Goal: Task Accomplishment & Management: Manage account settings

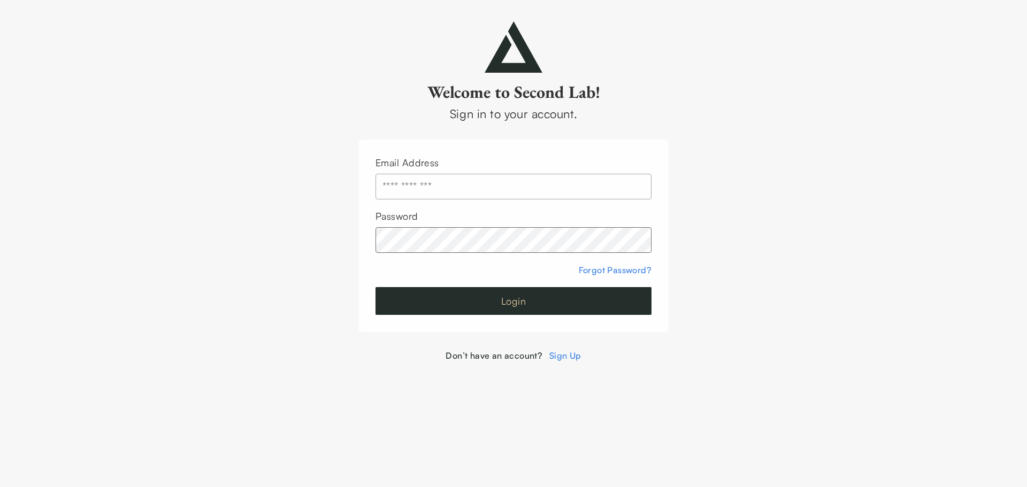
type input "**********"
click at [510, 302] on button "Login" at bounding box center [513, 301] width 276 height 28
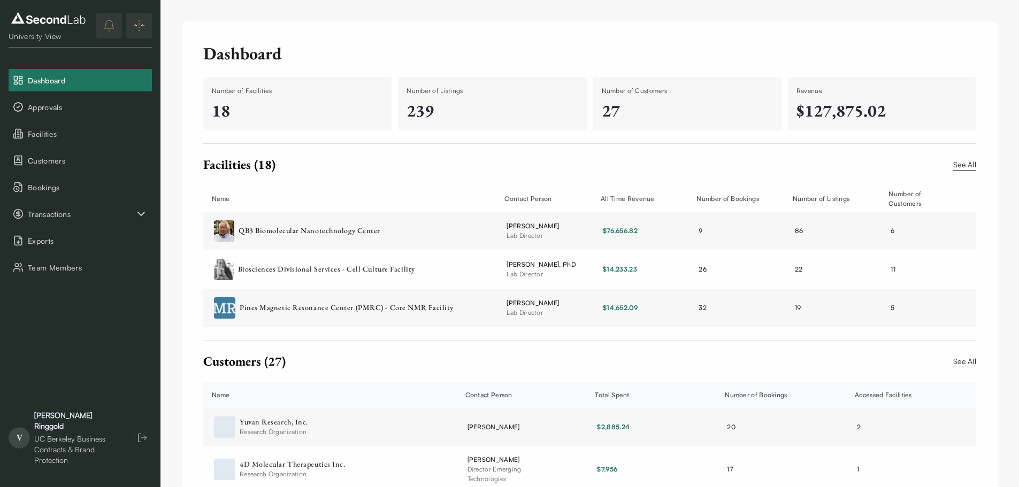
scroll to position [87, 0]
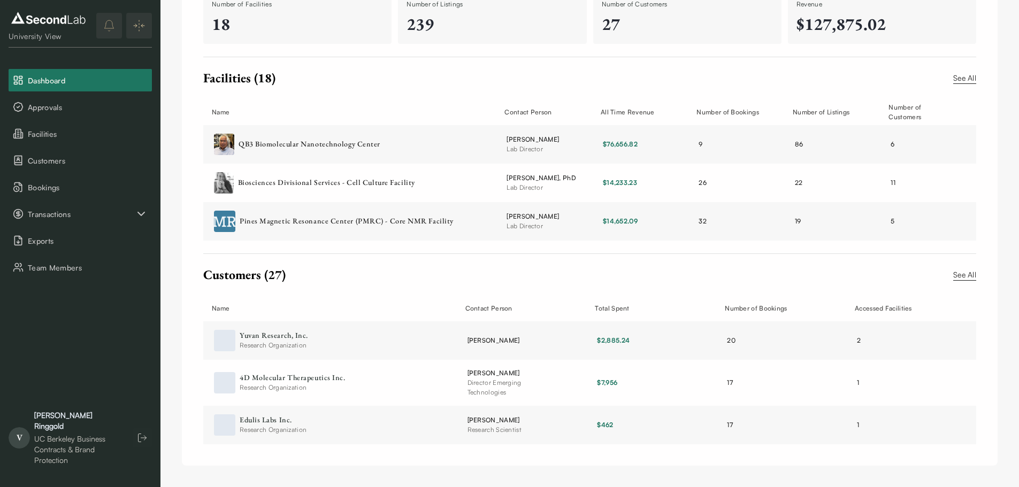
click at [963, 73] on link "See All" at bounding box center [964, 78] width 23 height 12
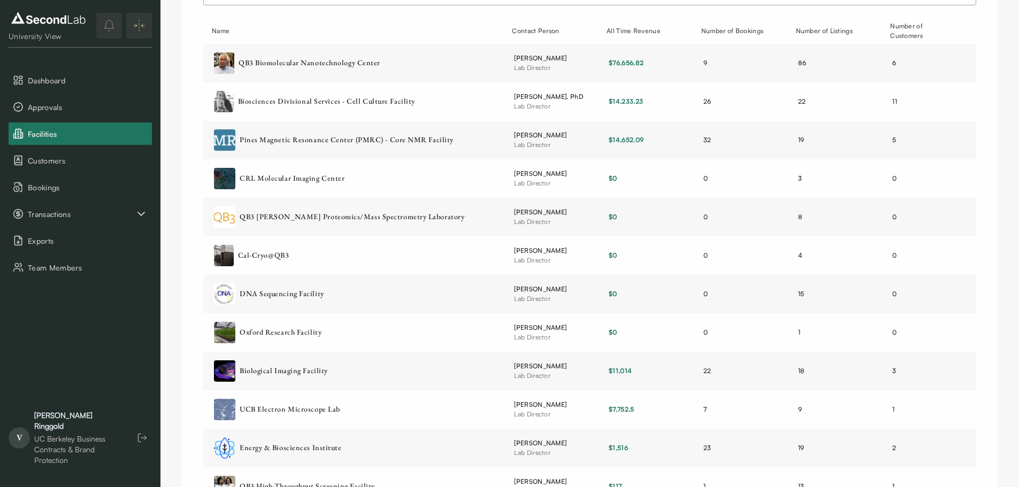
scroll to position [115, 0]
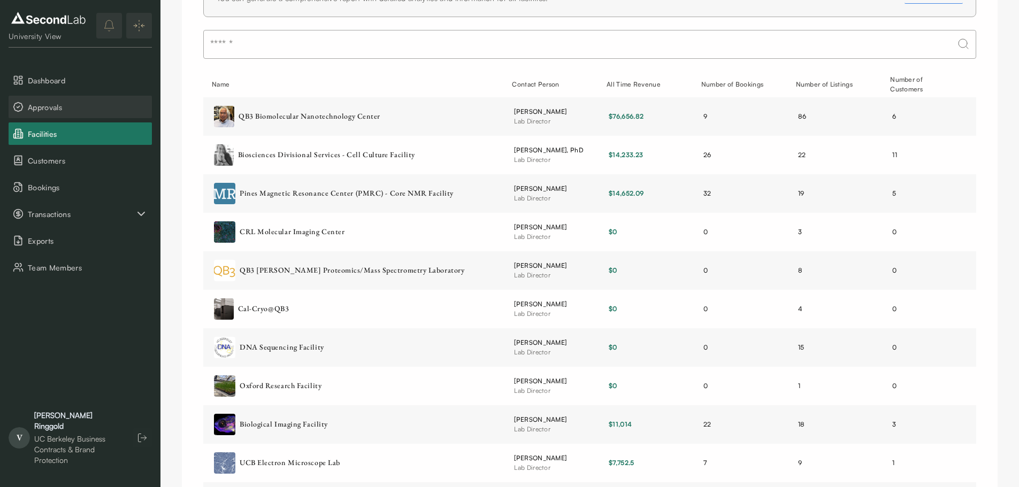
click at [60, 111] on span "Approvals" at bounding box center [88, 107] width 120 height 11
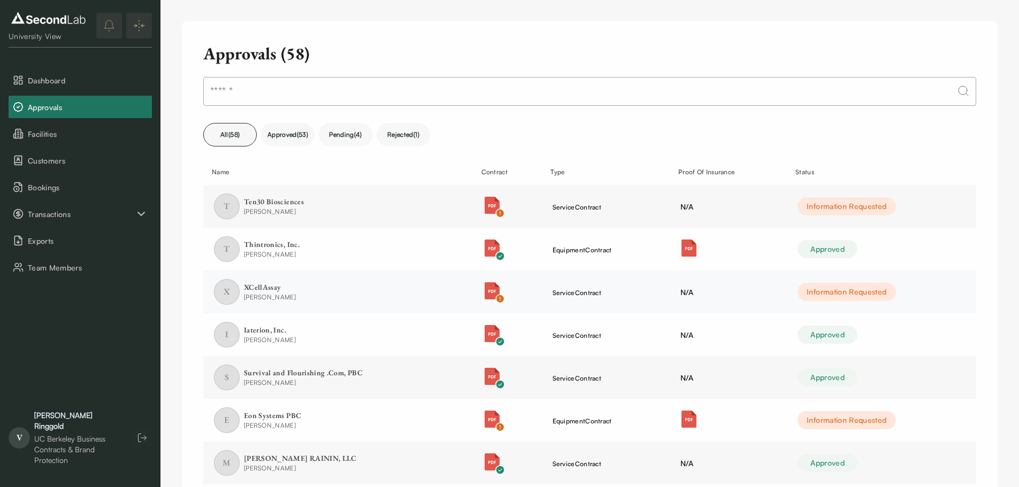
scroll to position [197, 0]
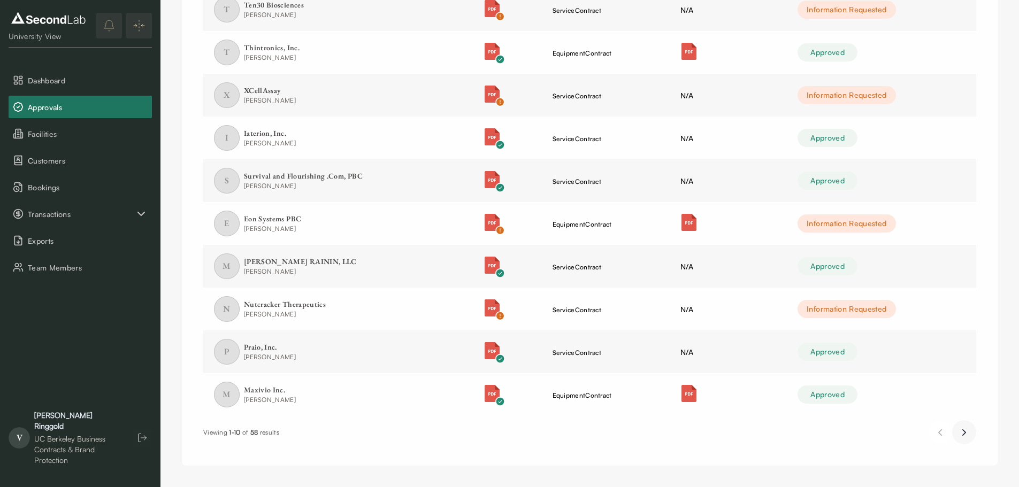
click at [961, 442] on button "Next page" at bounding box center [964, 432] width 24 height 24
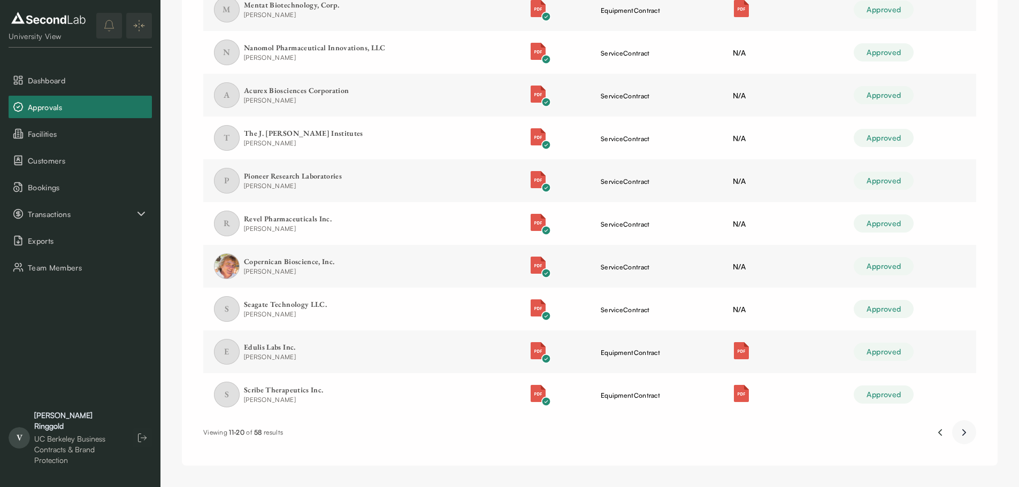
click at [963, 437] on icon "Next page" at bounding box center [963, 432] width 11 height 13
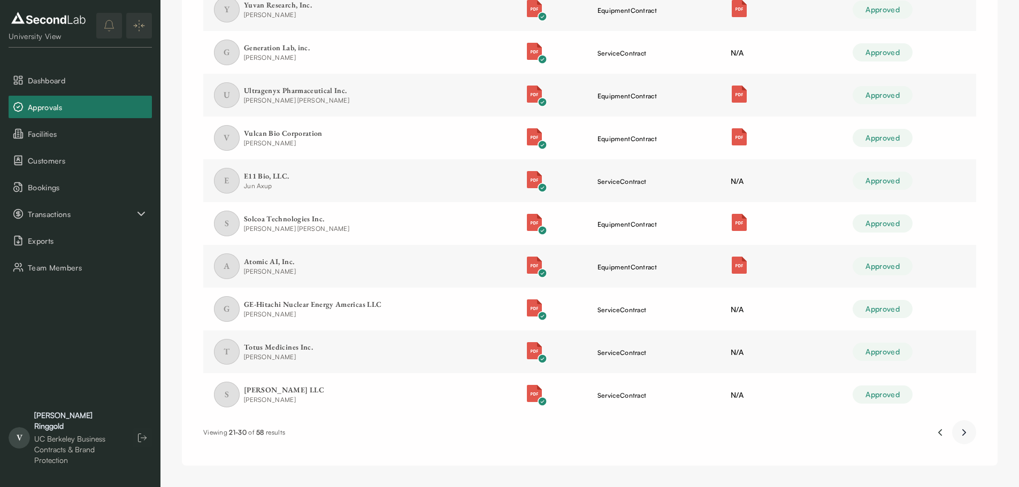
click at [963, 437] on icon "Next page" at bounding box center [963, 432] width 11 height 13
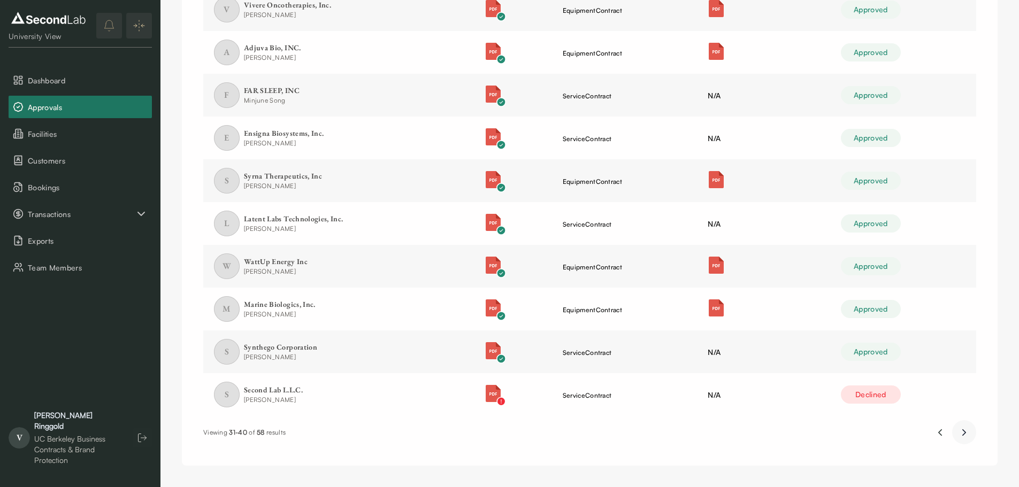
click at [963, 437] on icon "Next page" at bounding box center [963, 432] width 11 height 13
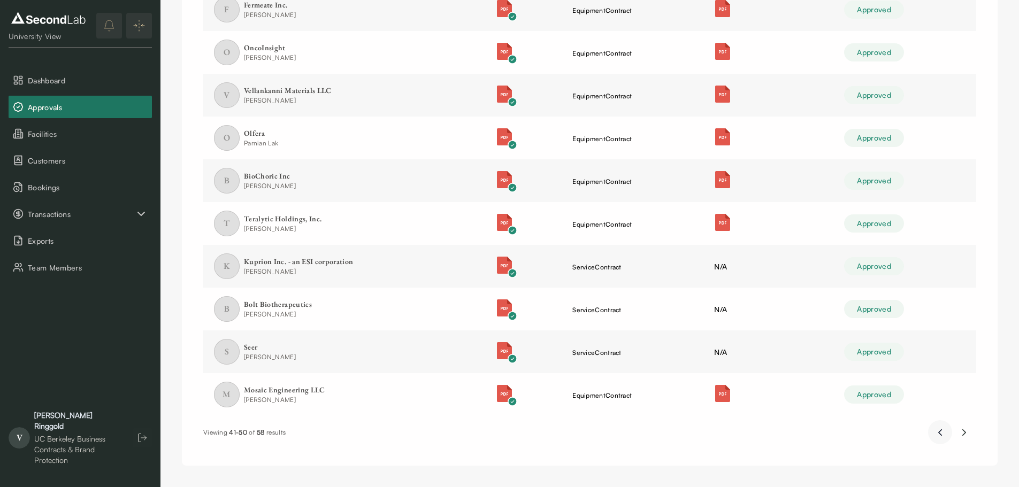
click at [942, 436] on icon "Previous page" at bounding box center [939, 432] width 11 height 13
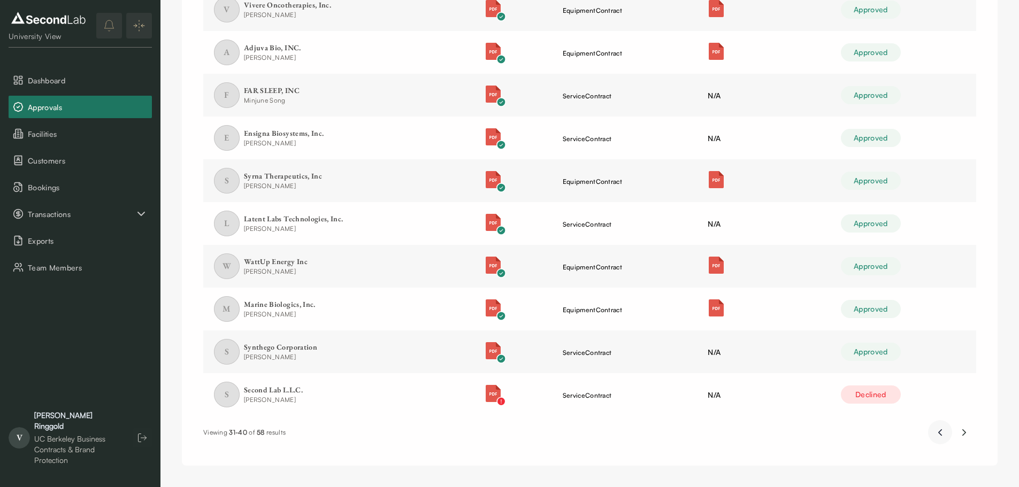
click at [942, 436] on icon "Previous page" at bounding box center [939, 432] width 11 height 13
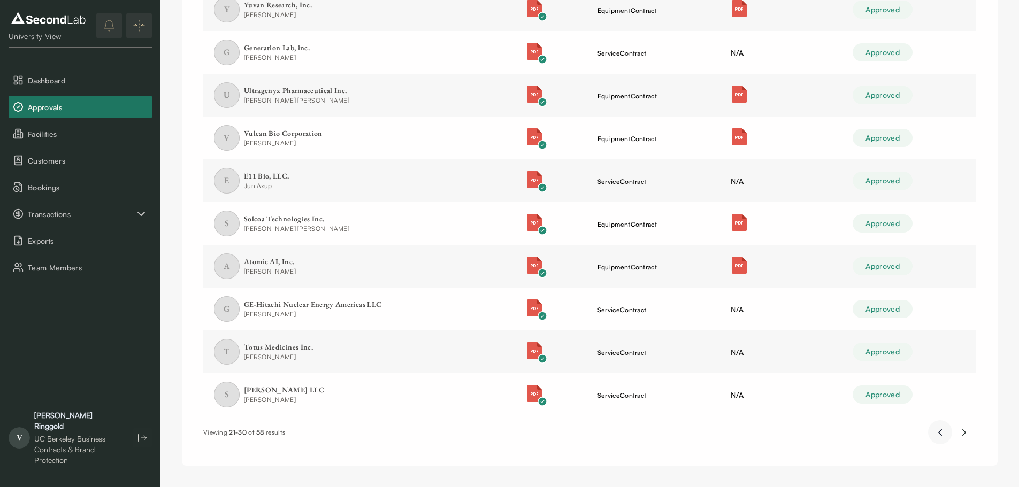
click at [942, 436] on icon "Previous page" at bounding box center [939, 432] width 11 height 13
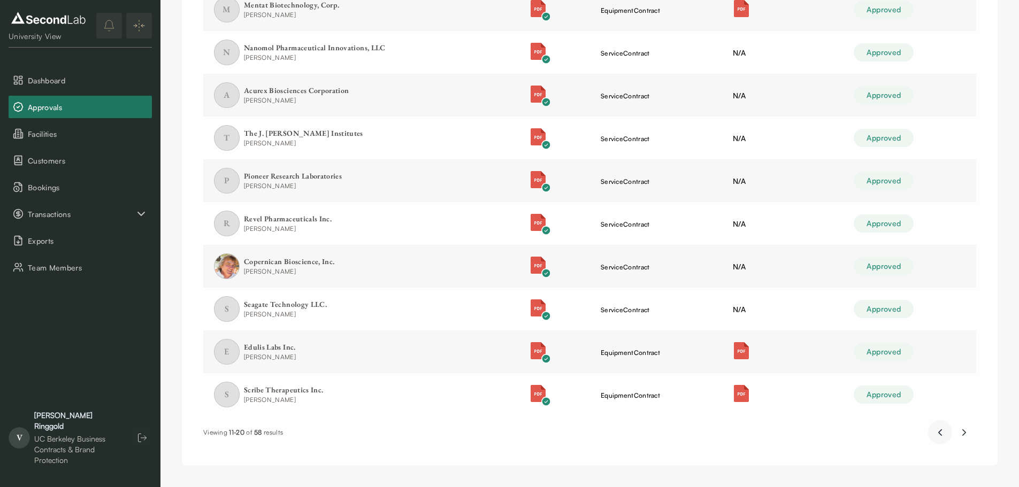
click at [940, 435] on icon "Previous page" at bounding box center [939, 433] width 3 height 6
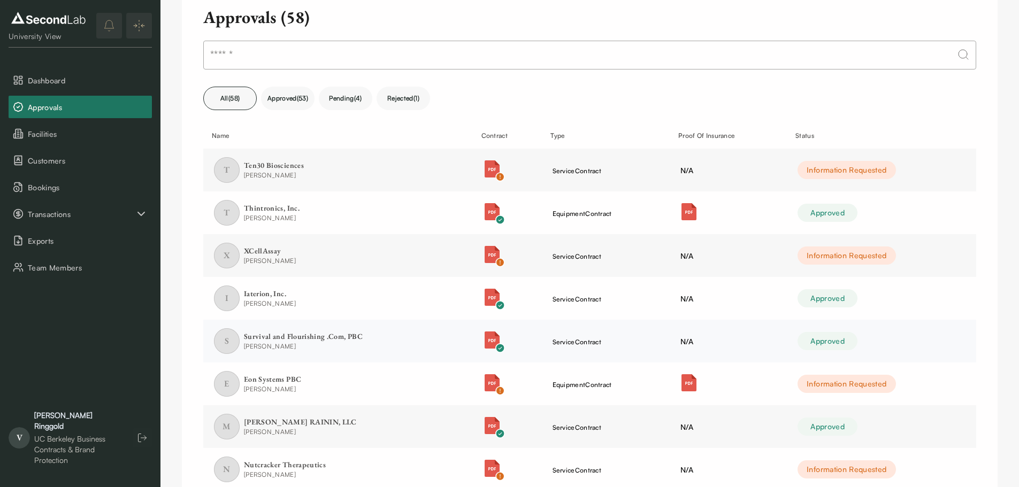
scroll to position [0, 0]
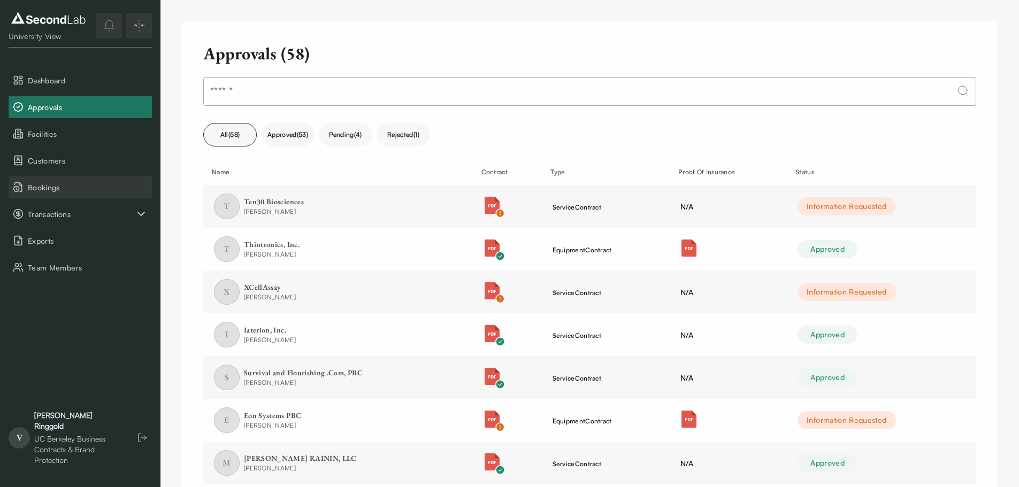
click at [53, 192] on span "Bookings" at bounding box center [88, 187] width 120 height 11
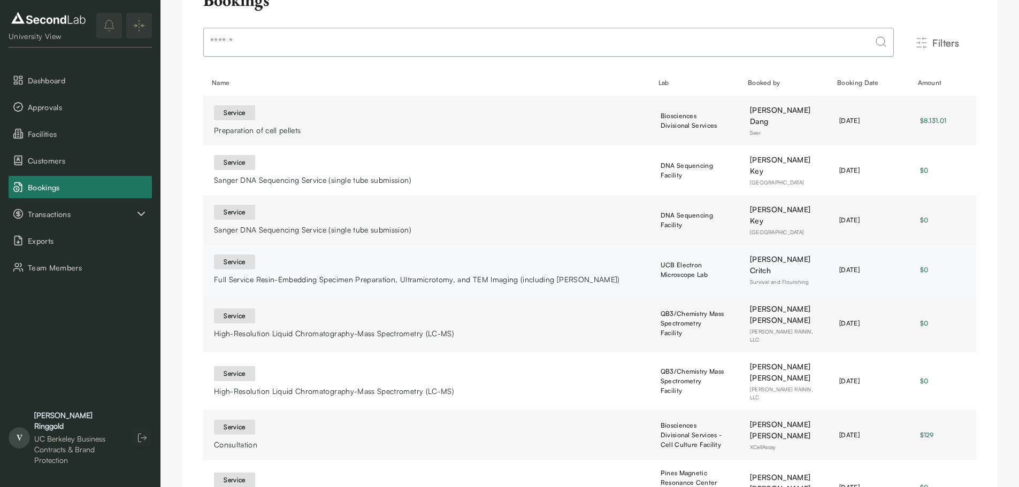
scroll to position [217, 0]
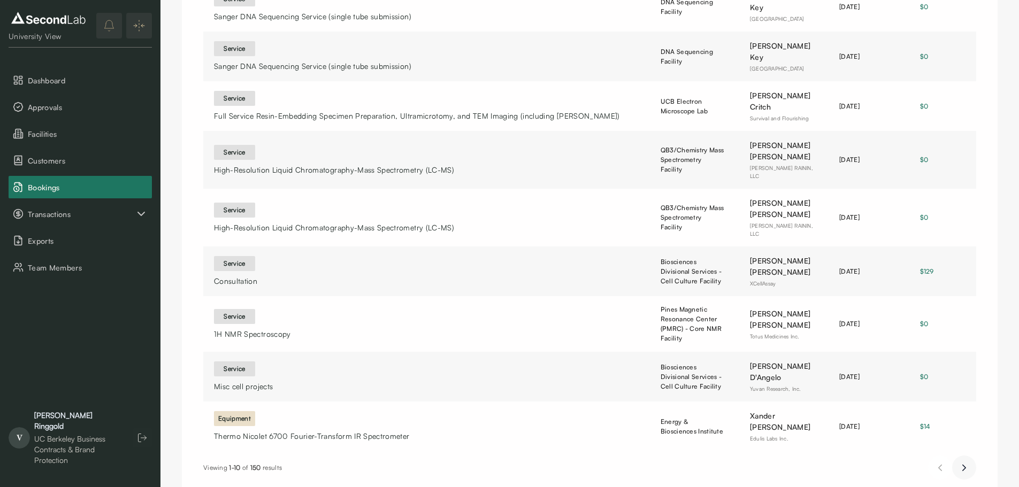
click at [967, 461] on icon "Next page" at bounding box center [963, 467] width 11 height 13
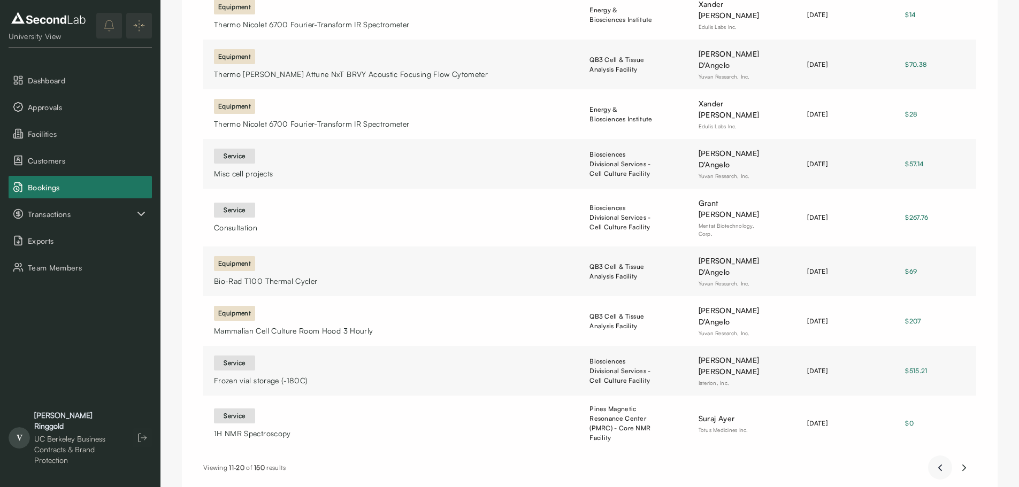
click at [939, 465] on icon "Previous page" at bounding box center [939, 468] width 3 height 6
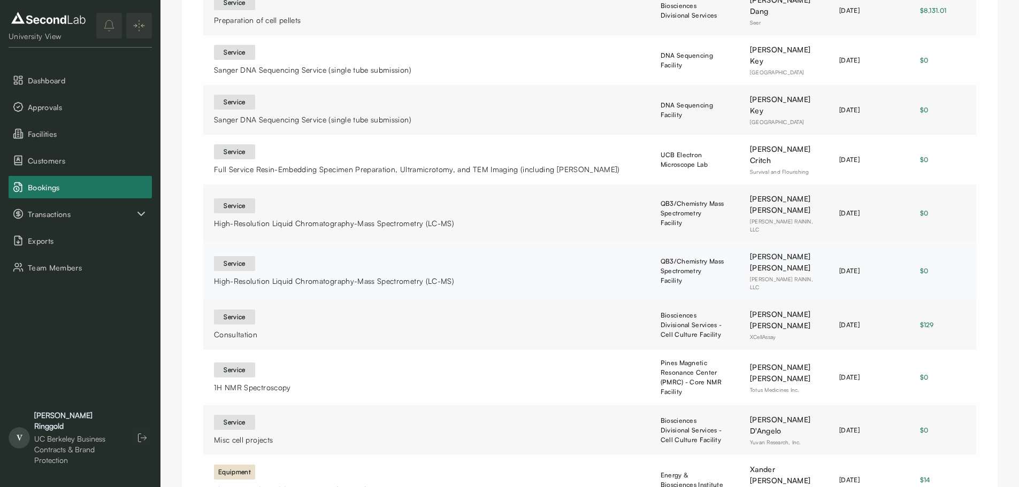
scroll to position [0, 0]
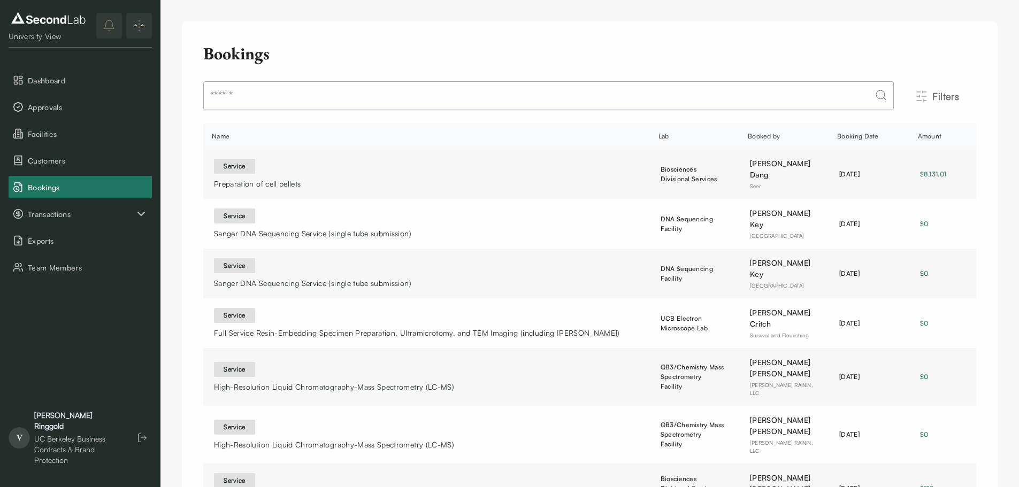
click at [846, 136] on div "Booking Date" at bounding box center [865, 137] width 56 height 10
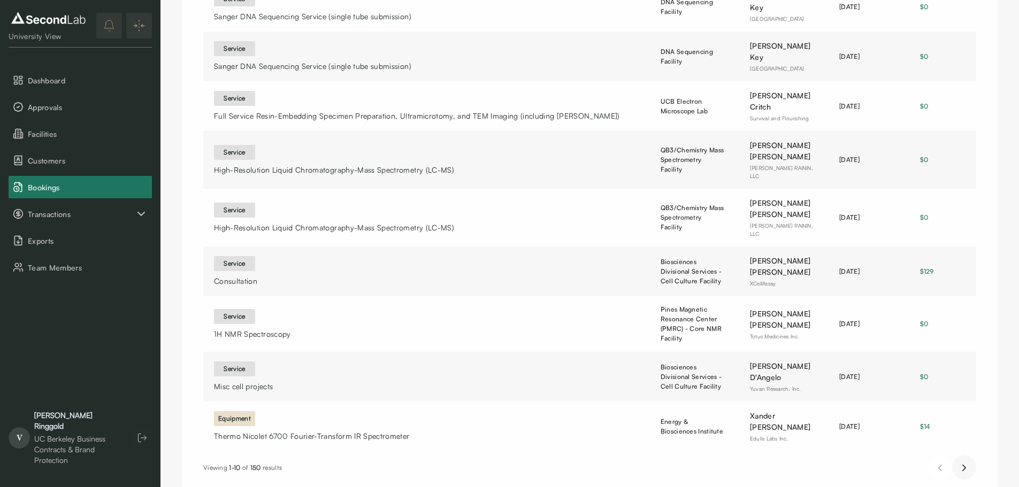
click at [966, 461] on icon "Next page" at bounding box center [963, 467] width 11 height 13
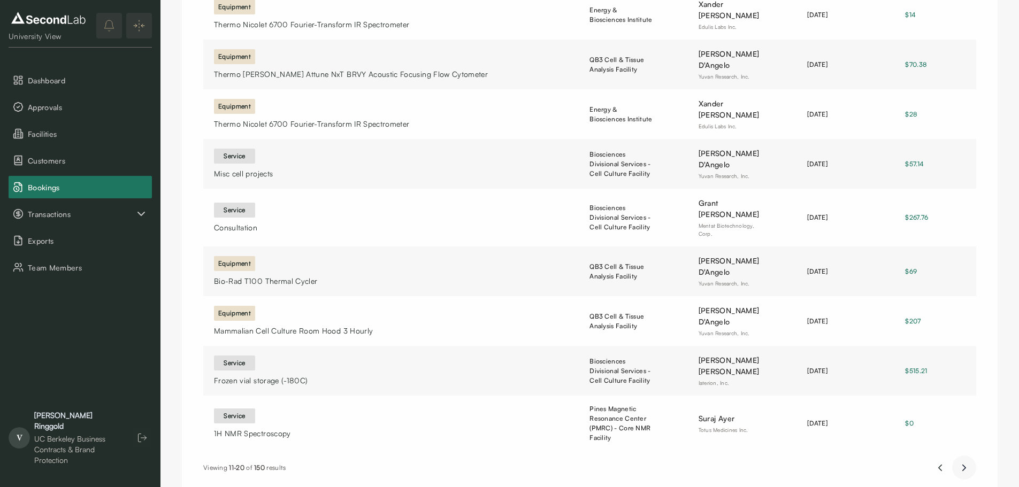
click at [960, 461] on icon "Next page" at bounding box center [963, 467] width 11 height 13
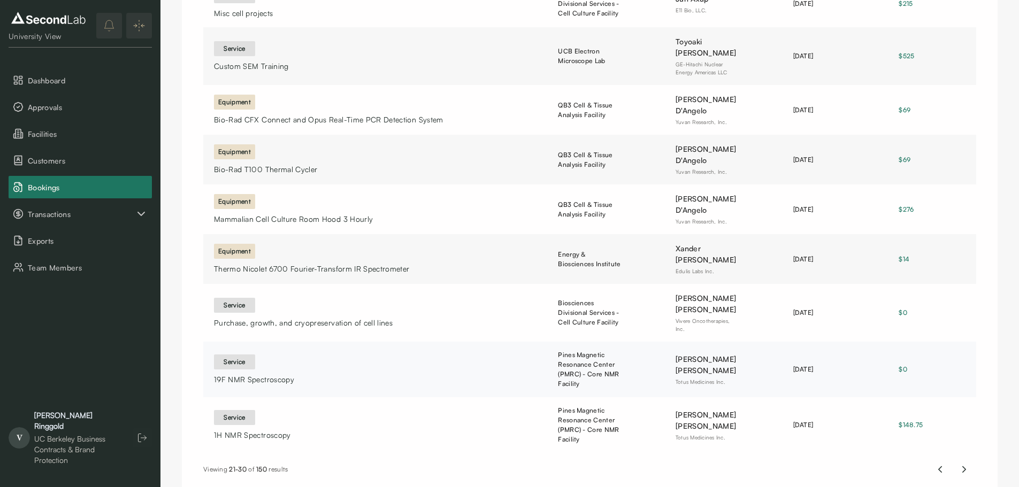
scroll to position [243, 0]
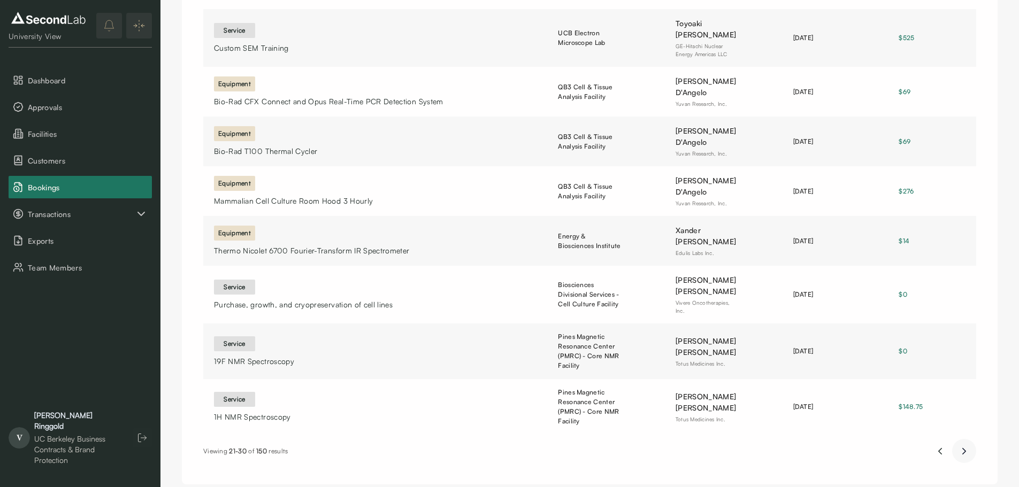
click at [956, 439] on button "Next page" at bounding box center [964, 451] width 24 height 24
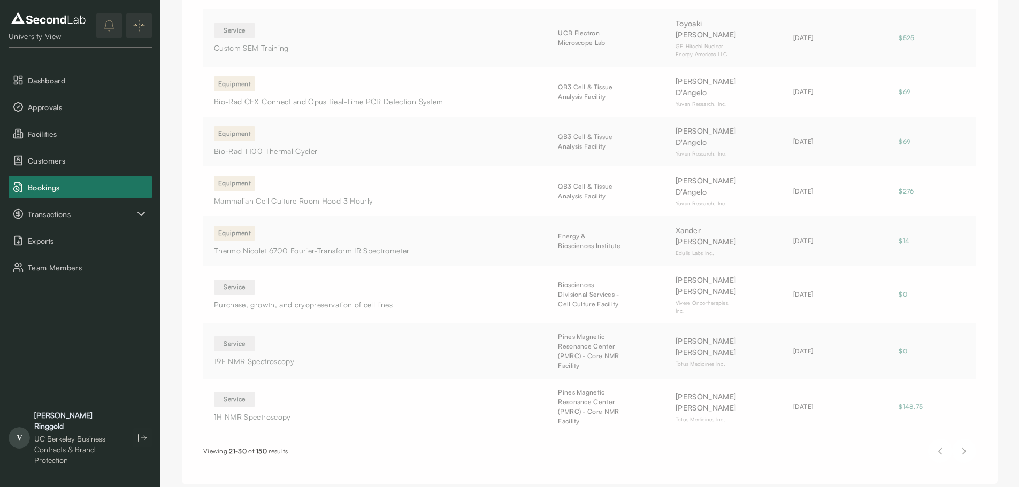
scroll to position [229, 0]
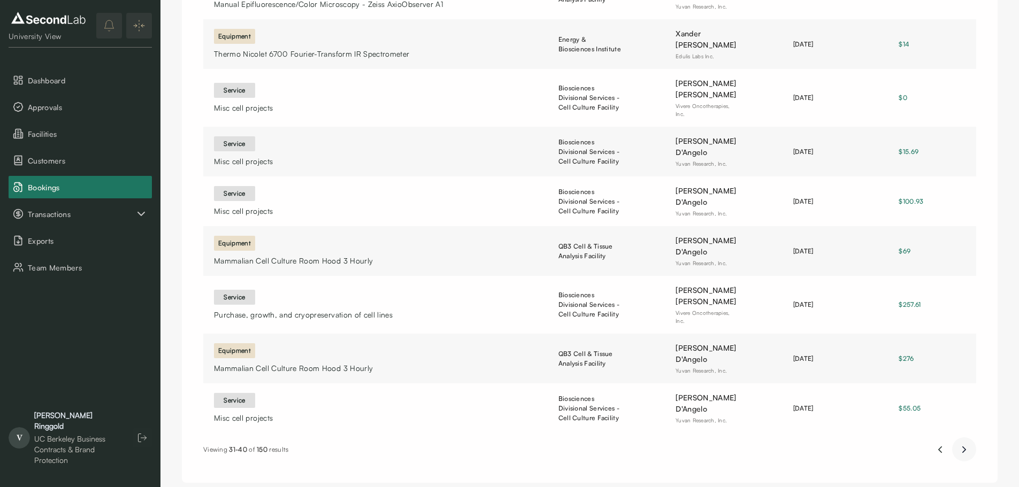
click at [970, 437] on button "Next page" at bounding box center [964, 449] width 24 height 24
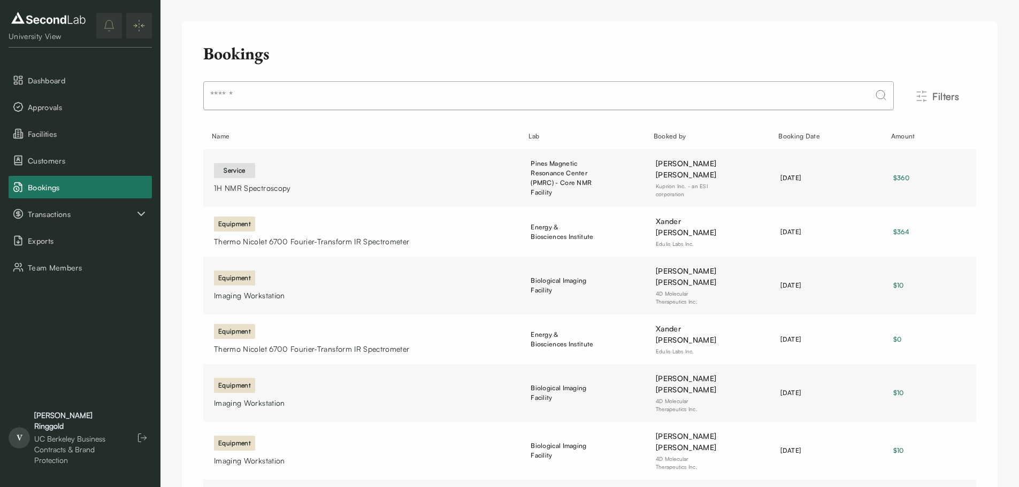
scroll to position [219, 0]
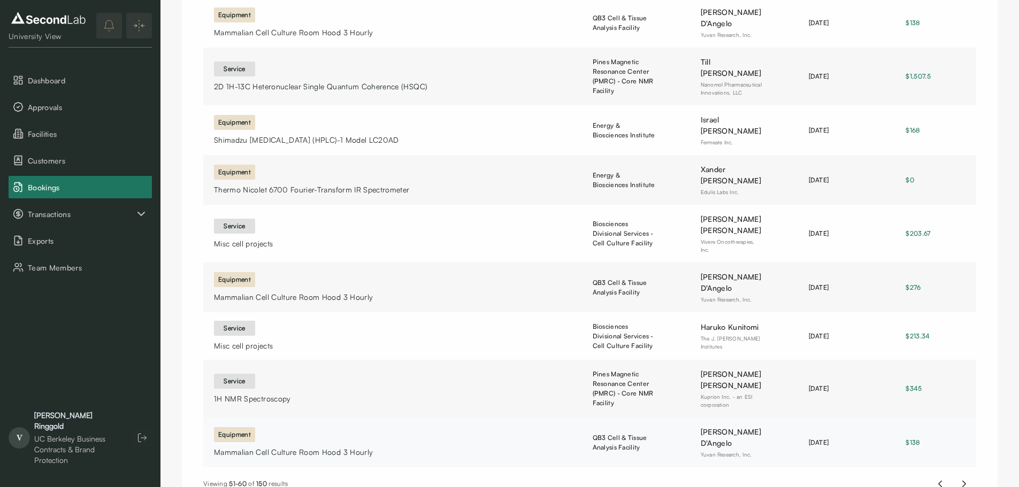
scroll to position [237, 0]
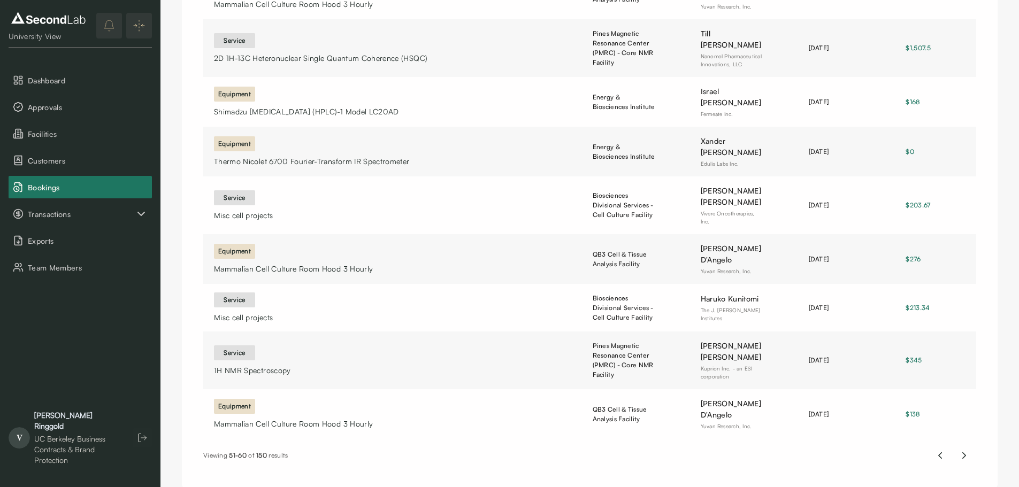
click at [961, 449] on icon "Next page" at bounding box center [963, 455] width 11 height 13
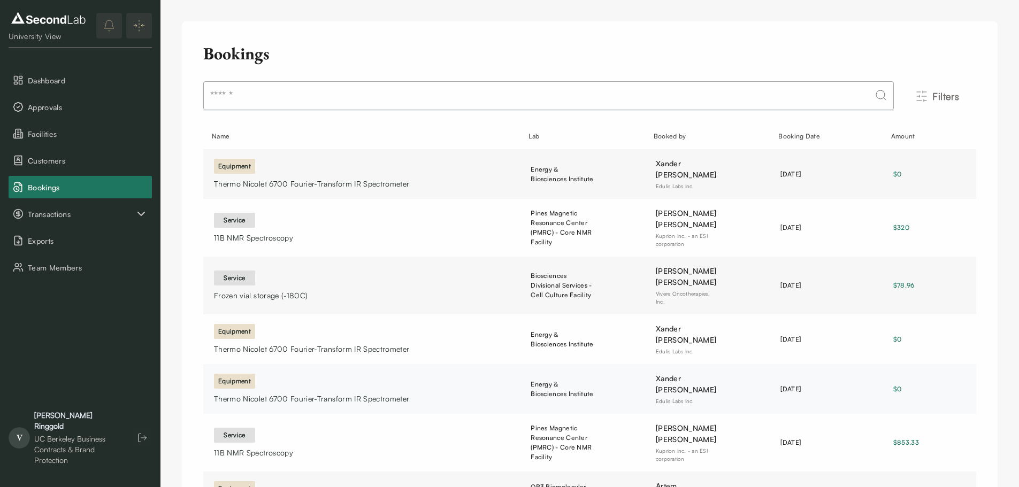
scroll to position [250, 0]
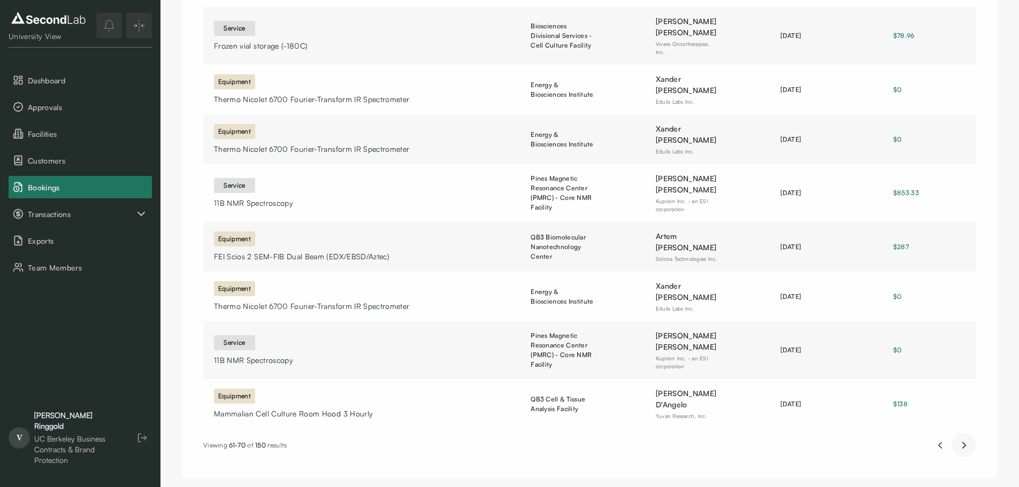
click at [963, 439] on icon "Next page" at bounding box center [963, 445] width 11 height 13
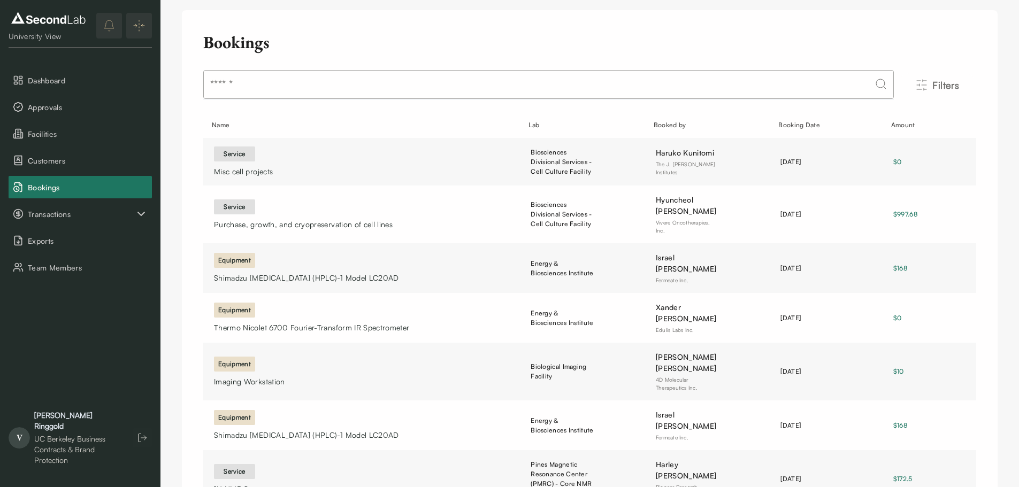
scroll to position [225, 0]
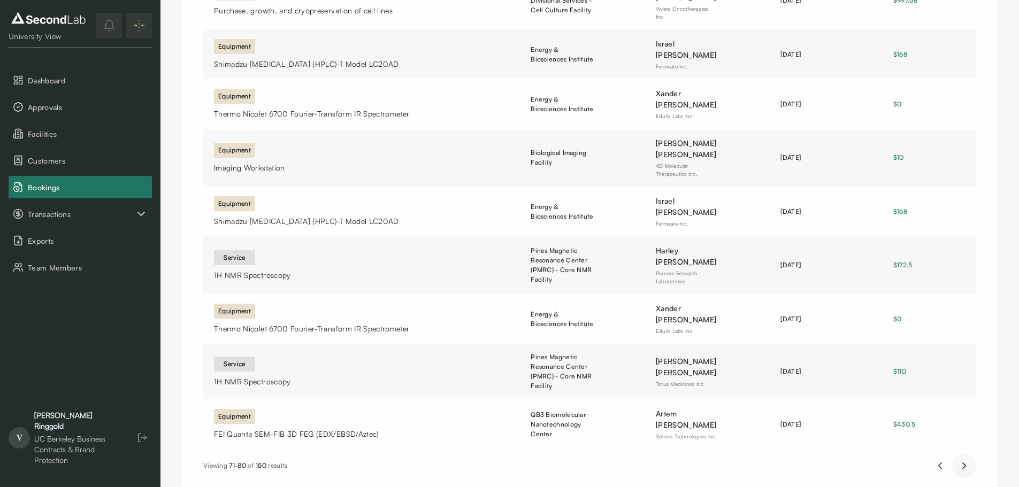
click at [963, 459] on icon "Next page" at bounding box center [963, 465] width 11 height 13
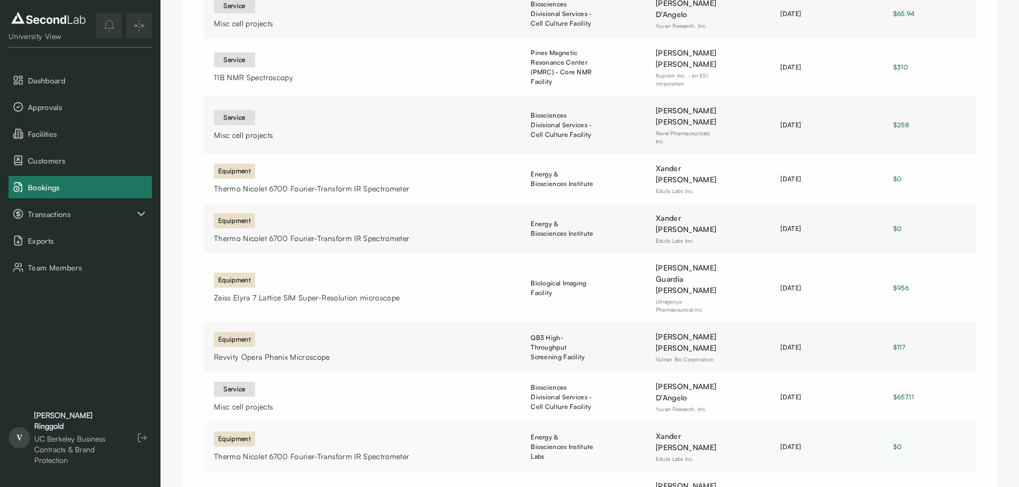
scroll to position [240, 0]
